Goal: Unclear: Unclear

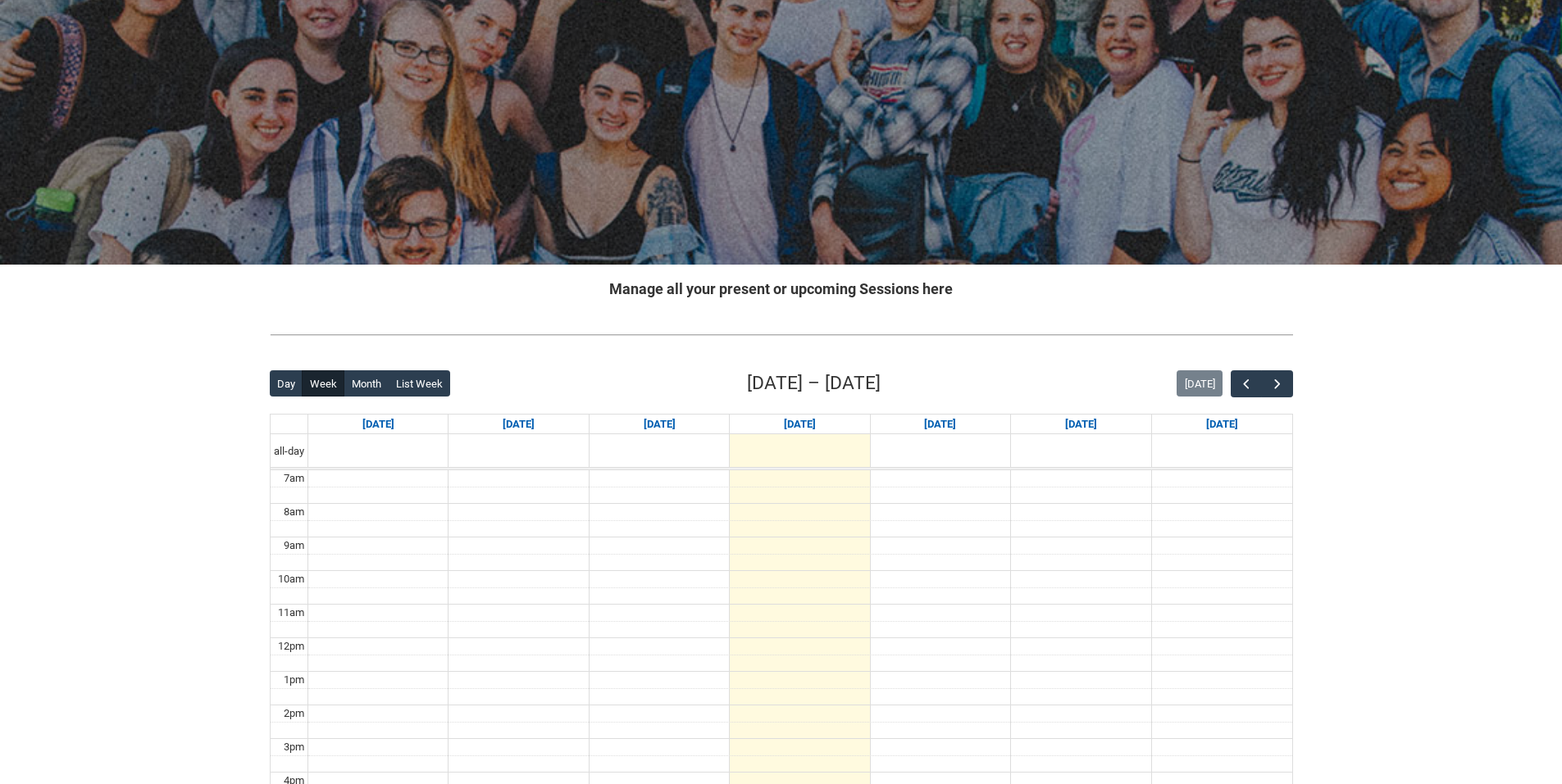
scroll to position [82, 0]
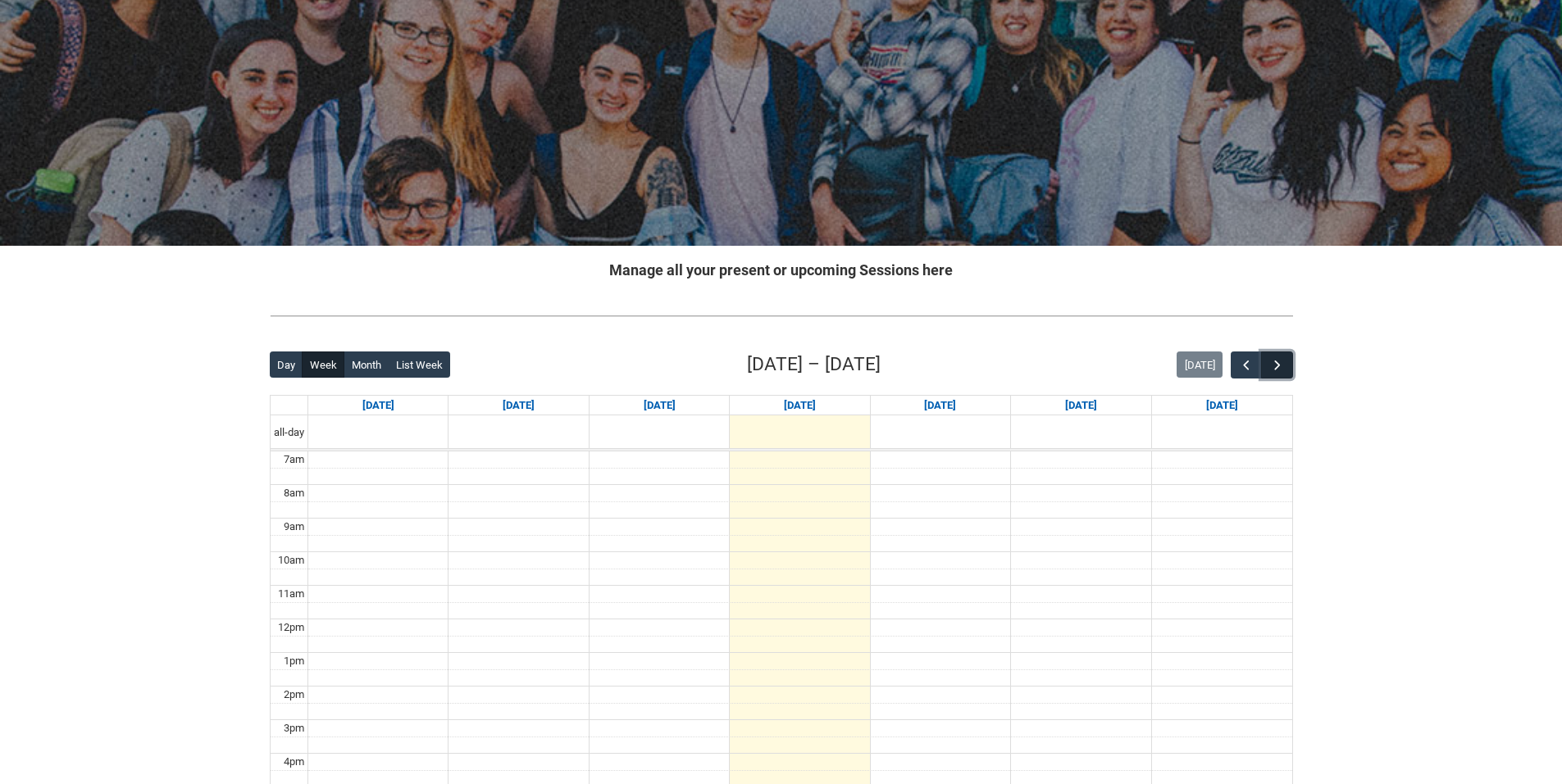
click at [1280, 374] on button "button" at bounding box center [1277, 365] width 31 height 27
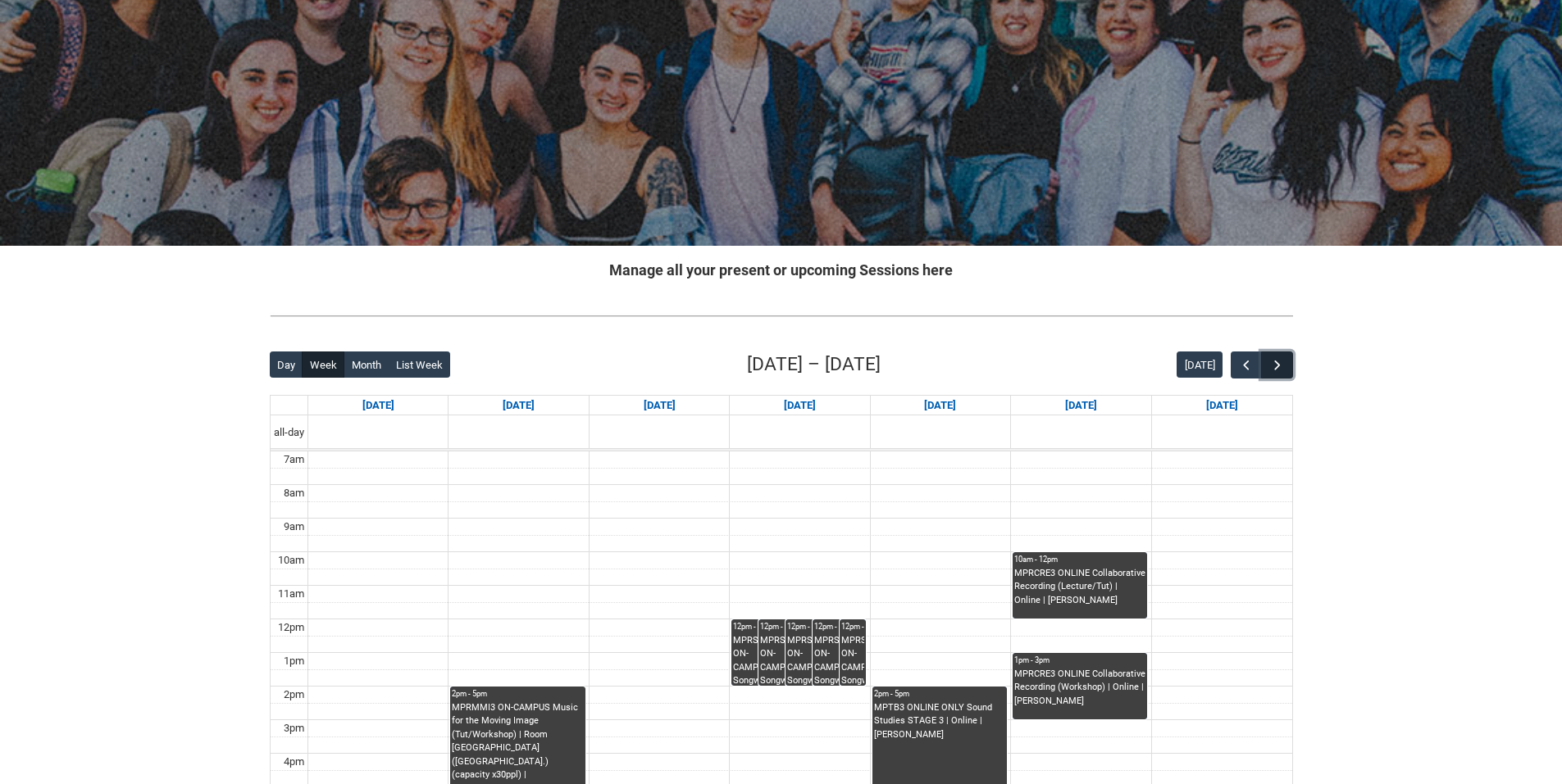
click at [1280, 372] on span "button" at bounding box center [1277, 366] width 16 height 16
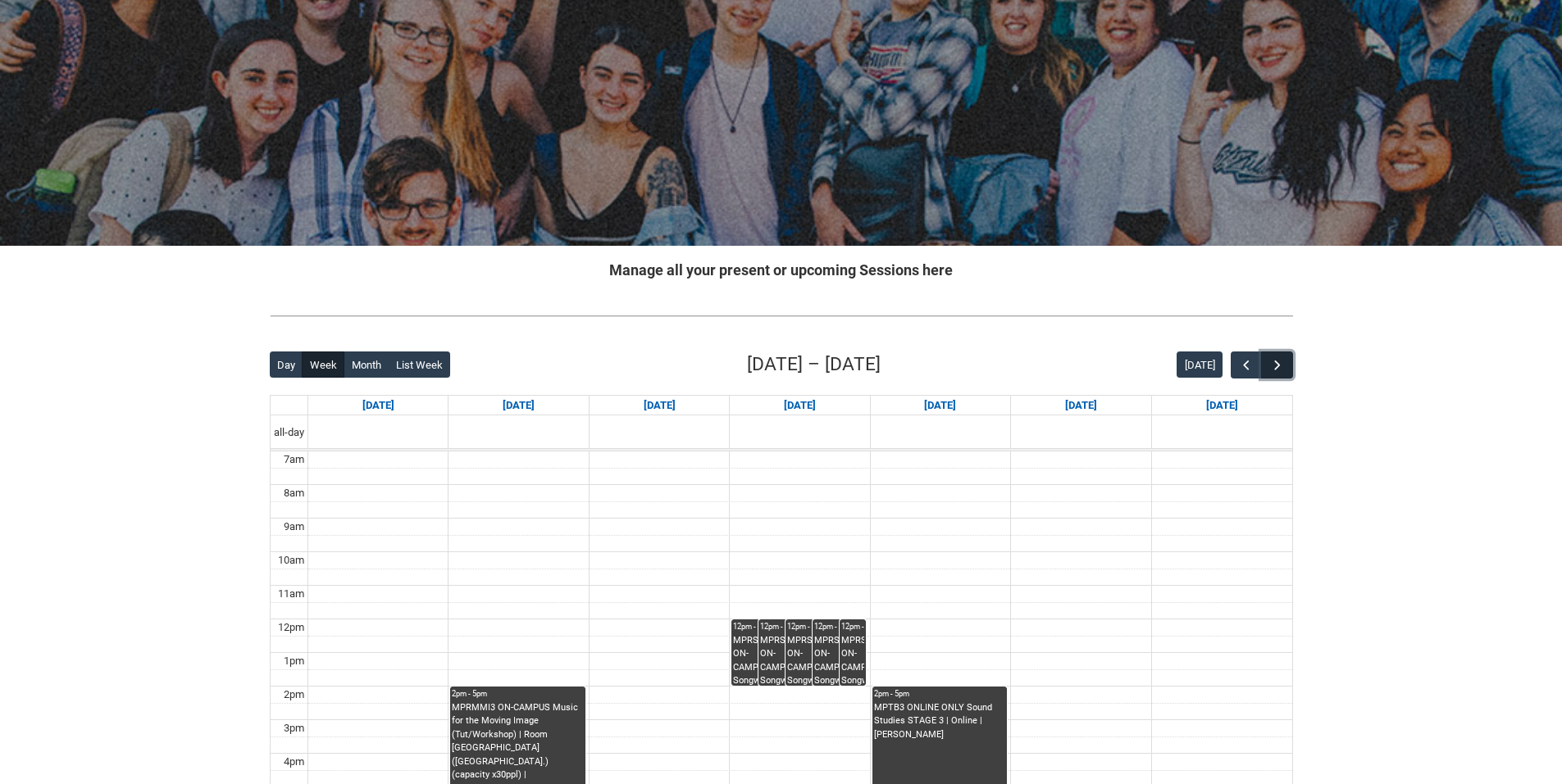
click at [1280, 372] on span "button" at bounding box center [1277, 366] width 16 height 16
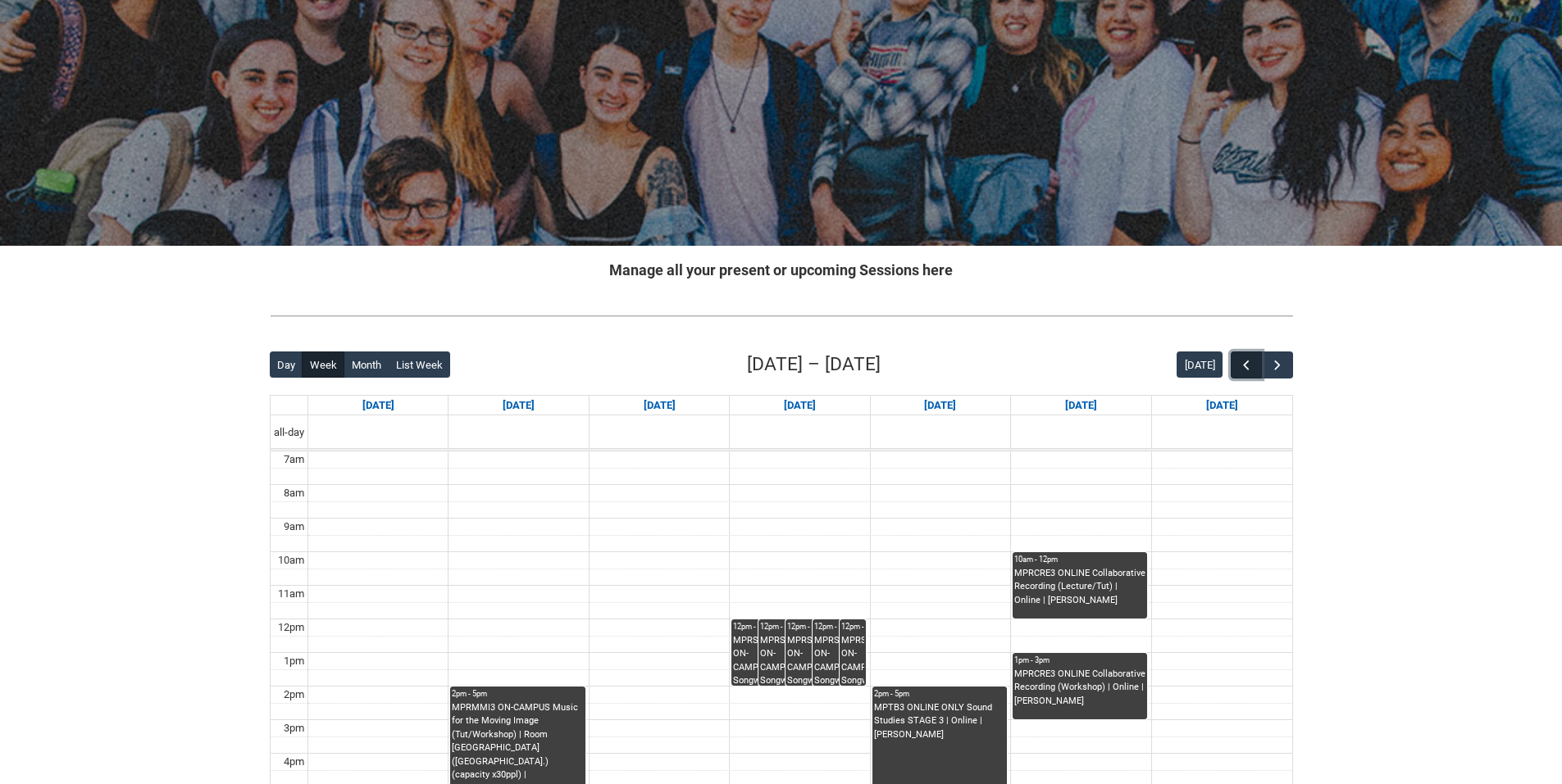
click at [1246, 367] on span "button" at bounding box center [1246, 366] width 16 height 16
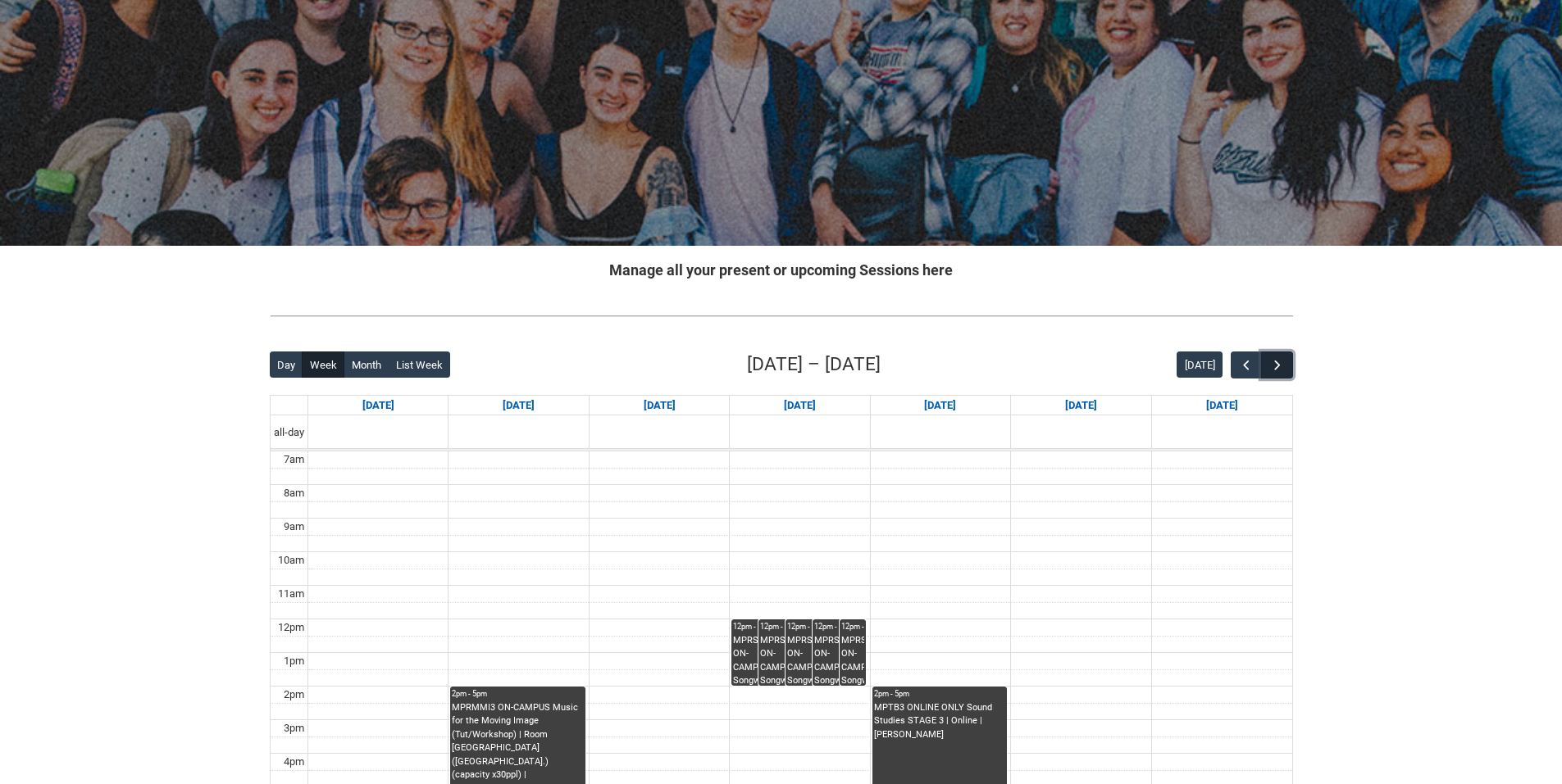
click at [1276, 365] on span "button" at bounding box center [1277, 366] width 16 height 16
click at [1277, 365] on span "button" at bounding box center [1277, 366] width 16 height 16
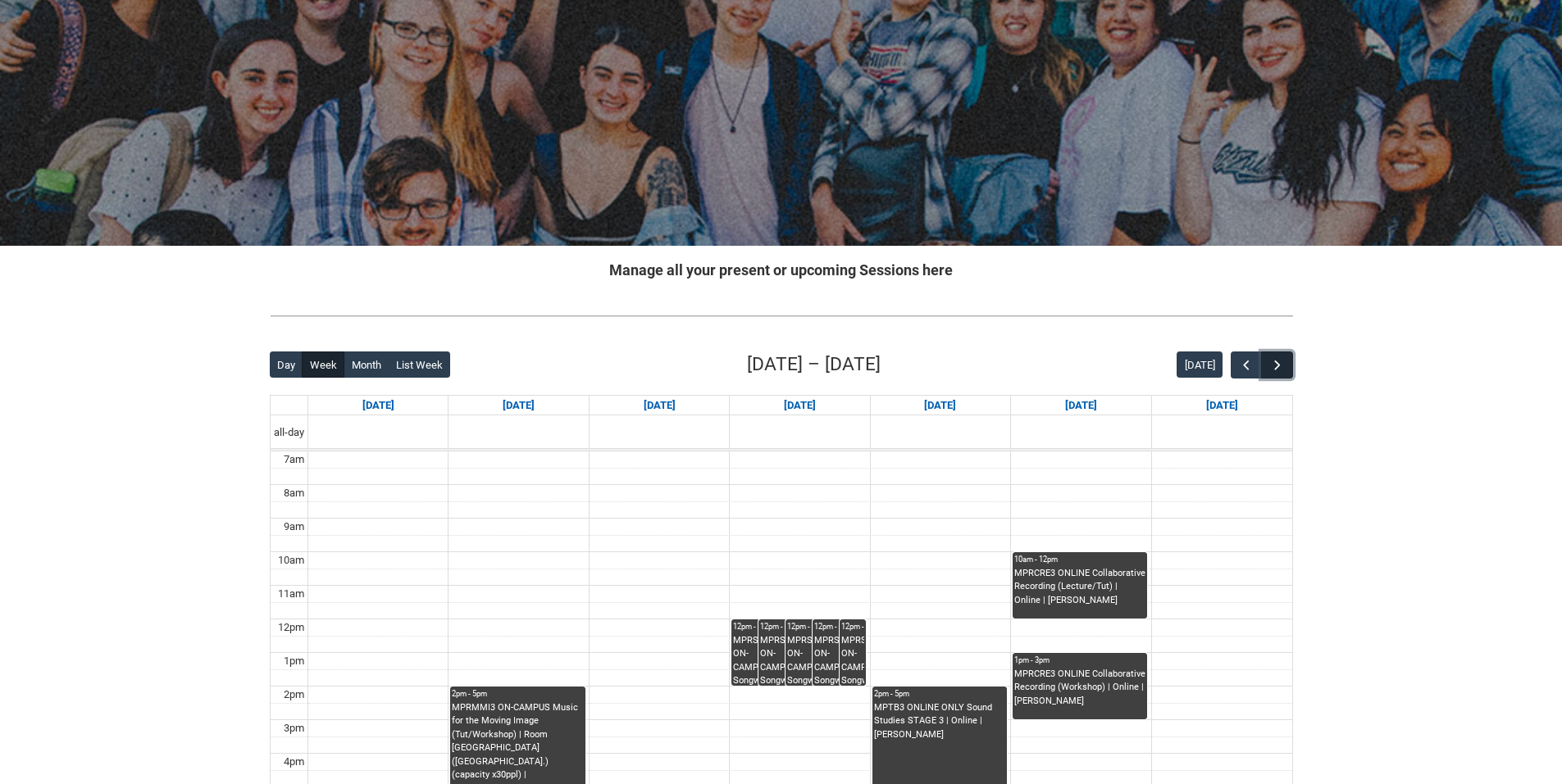
click at [1277, 365] on span "button" at bounding box center [1277, 366] width 16 height 16
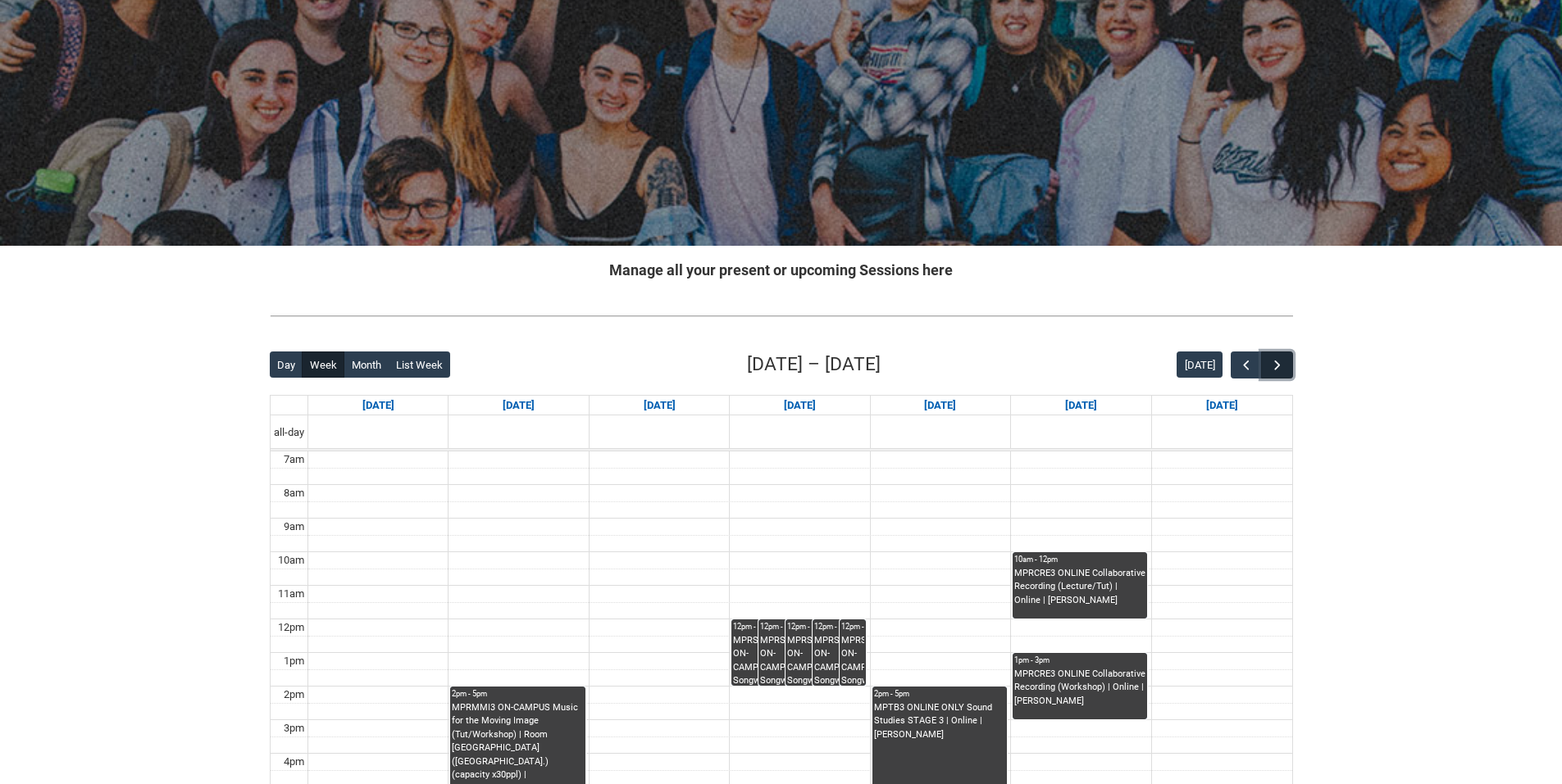
click at [1277, 365] on span "button" at bounding box center [1277, 366] width 16 height 16
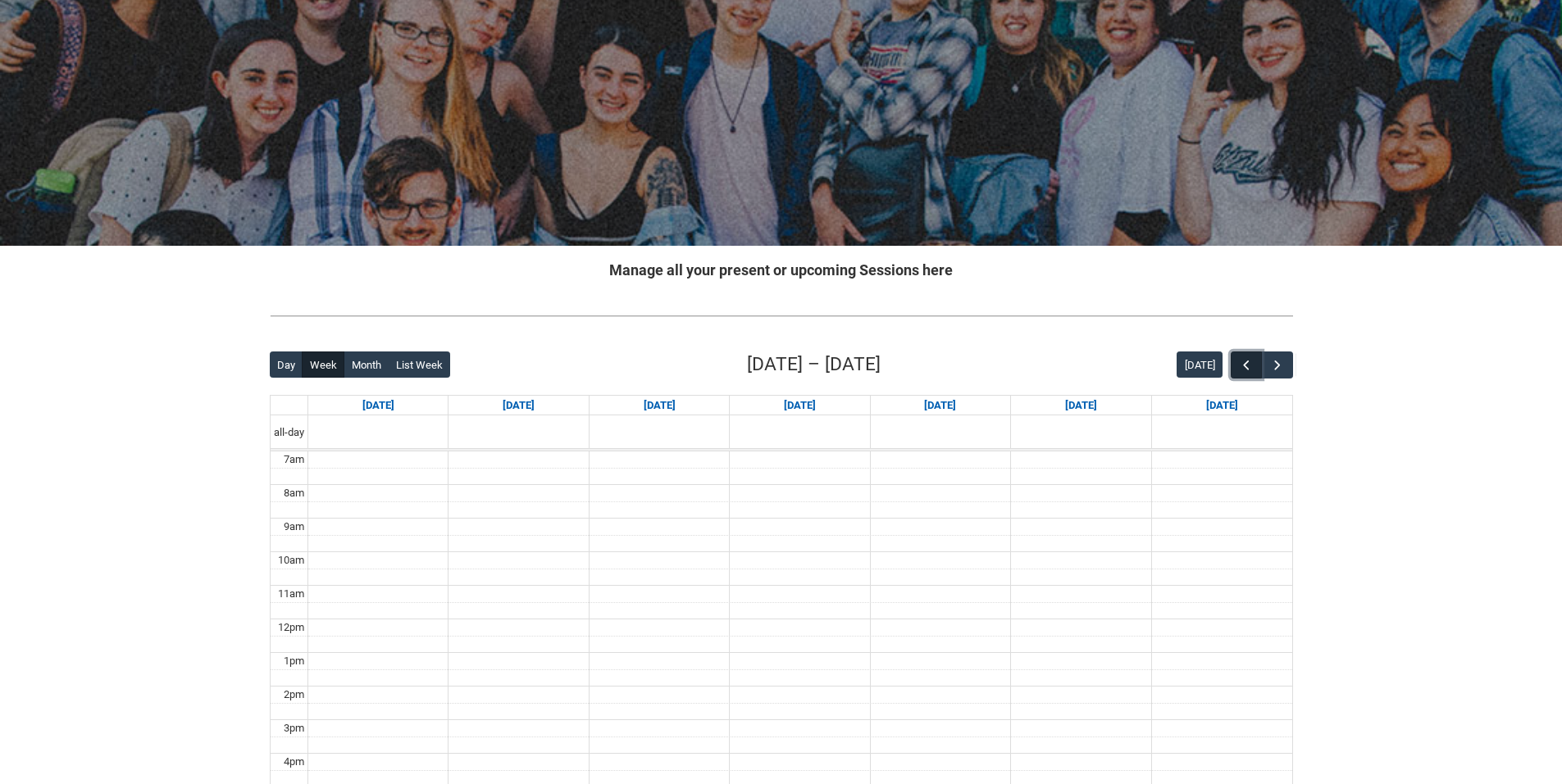
click at [1241, 366] on span "button" at bounding box center [1246, 366] width 16 height 16
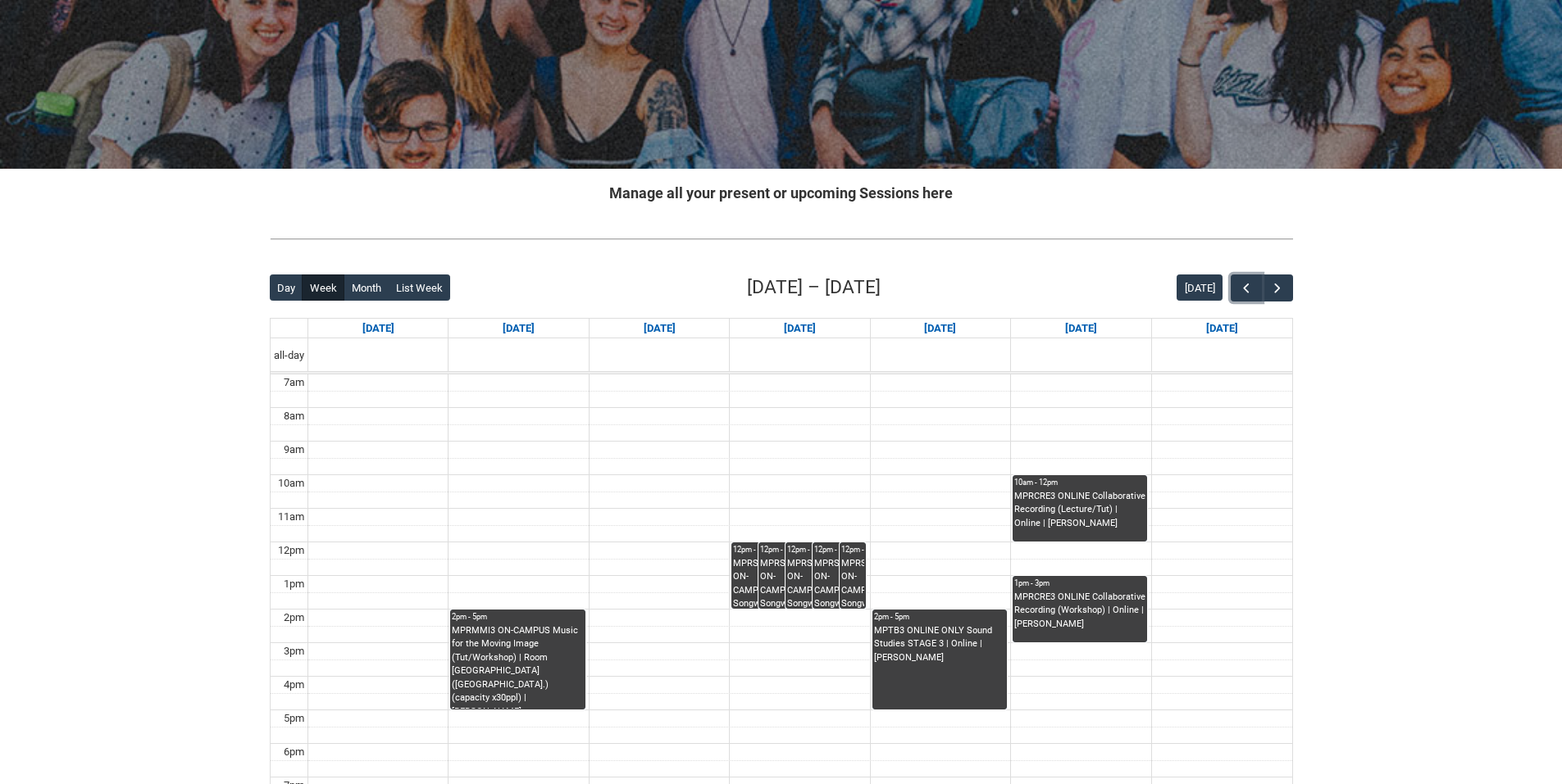
scroll to position [246, 0]
